Goal: Check status: Check status

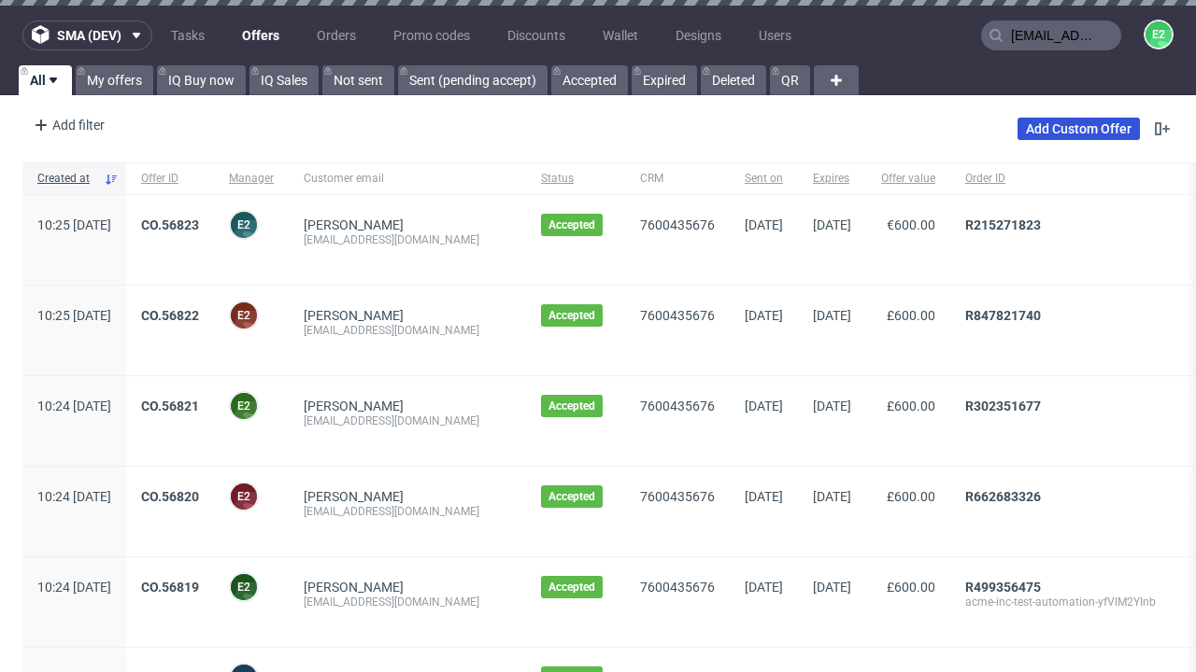
type input "[EMAIL_ADDRESS][DOMAIN_NAME]"
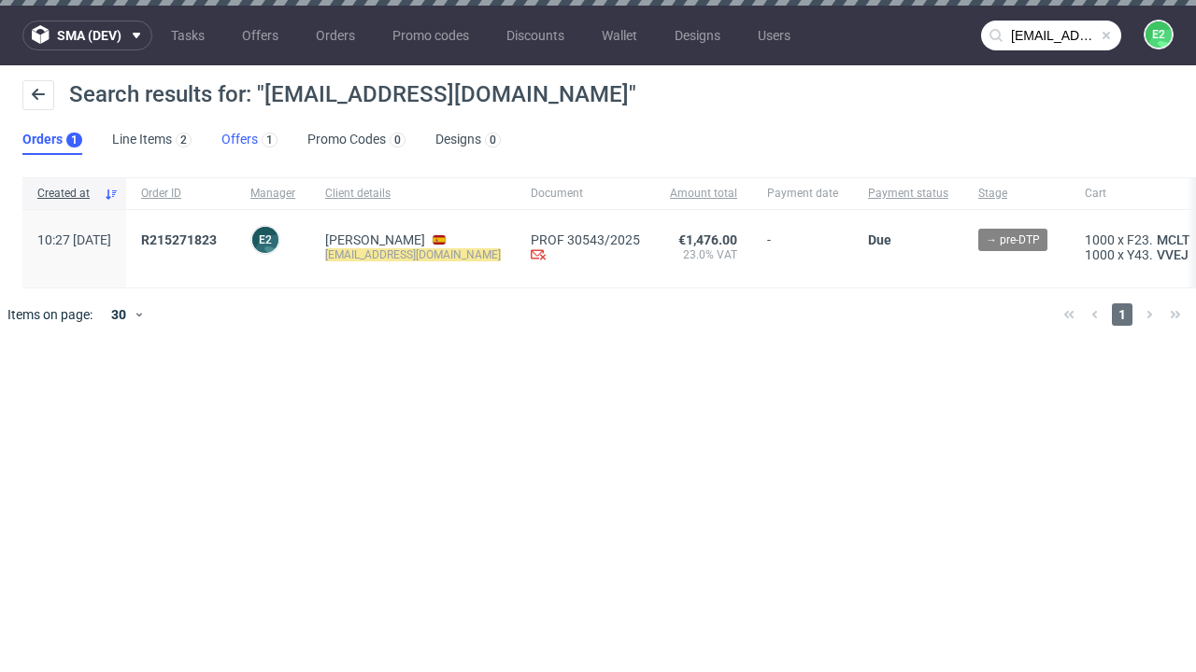
click at [249, 140] on link "Offers 1" at bounding box center [249, 140] width 56 height 30
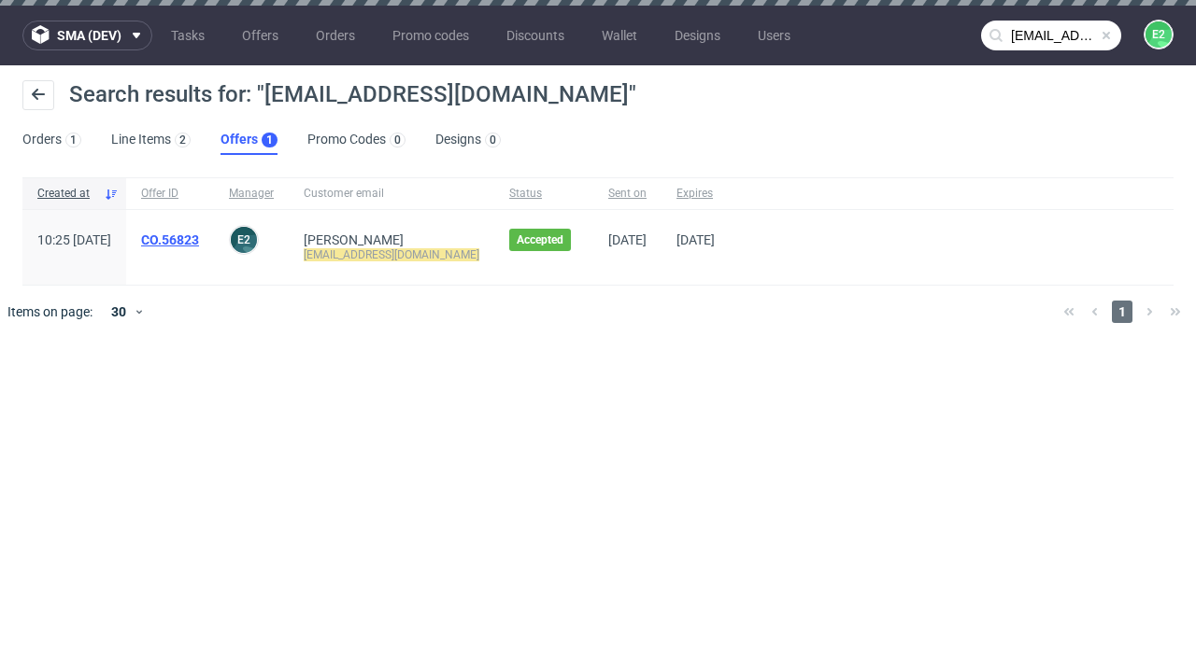
click at [199, 240] on link "CO.56823" at bounding box center [170, 240] width 58 height 15
